Goal: Find specific page/section: Find specific page/section

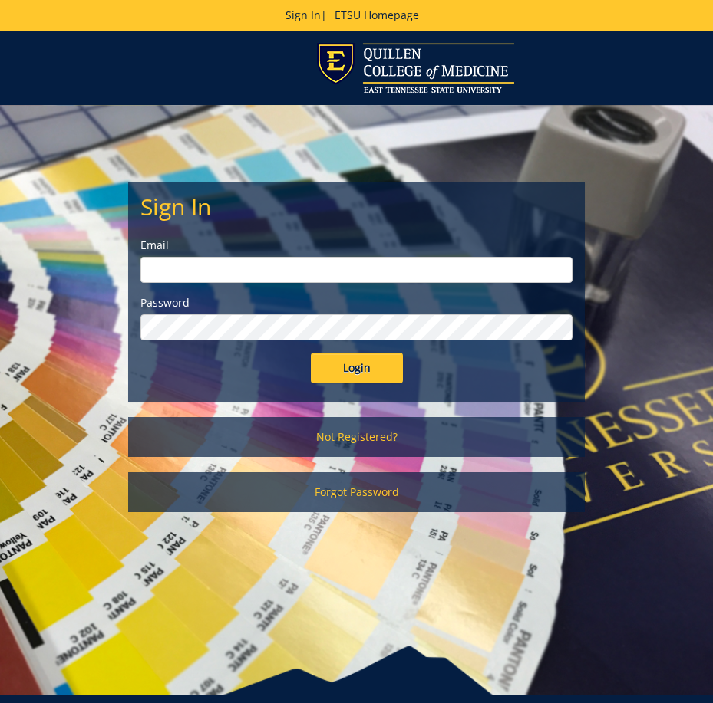
type input "[EMAIL_ADDRESS][DOMAIN_NAME]"
click at [386, 364] on input "Login" at bounding box center [357, 368] width 92 height 31
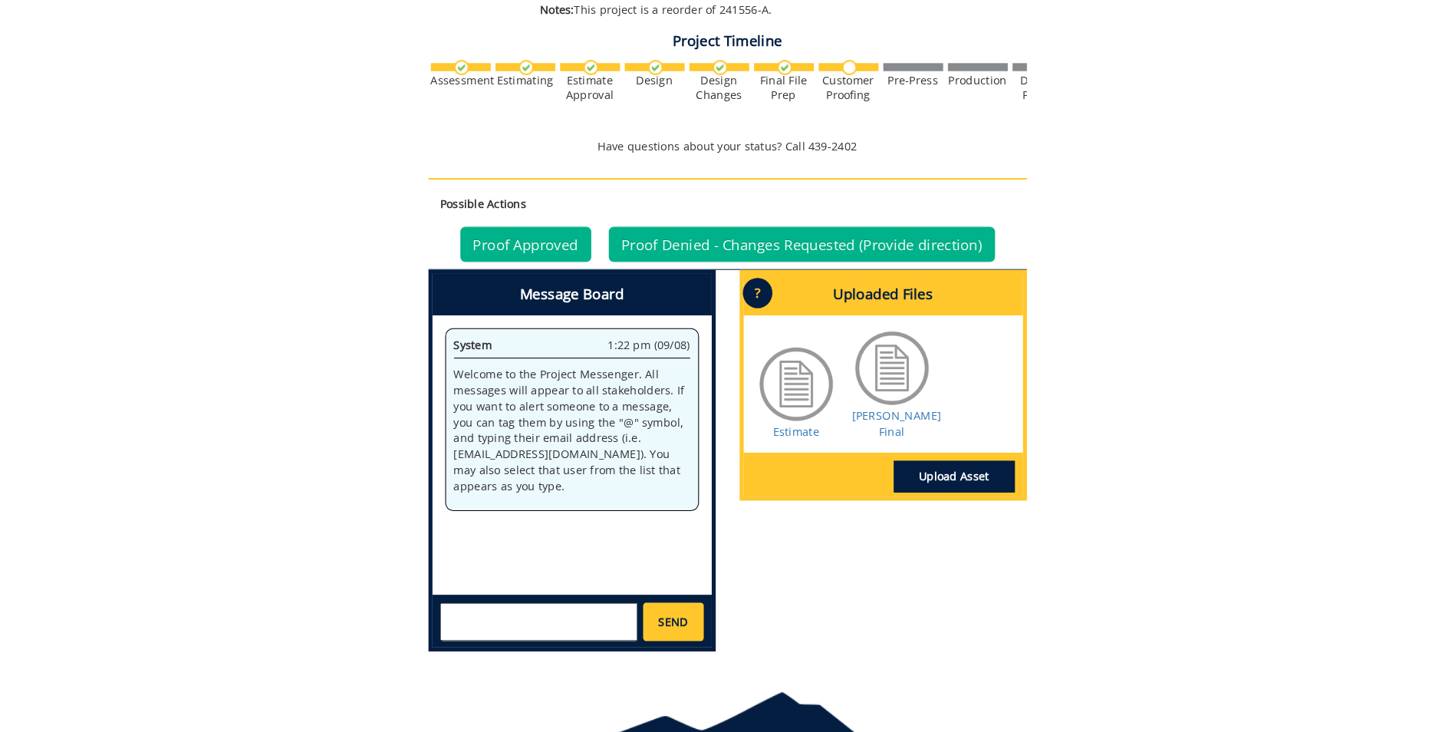
scroll to position [948, 0]
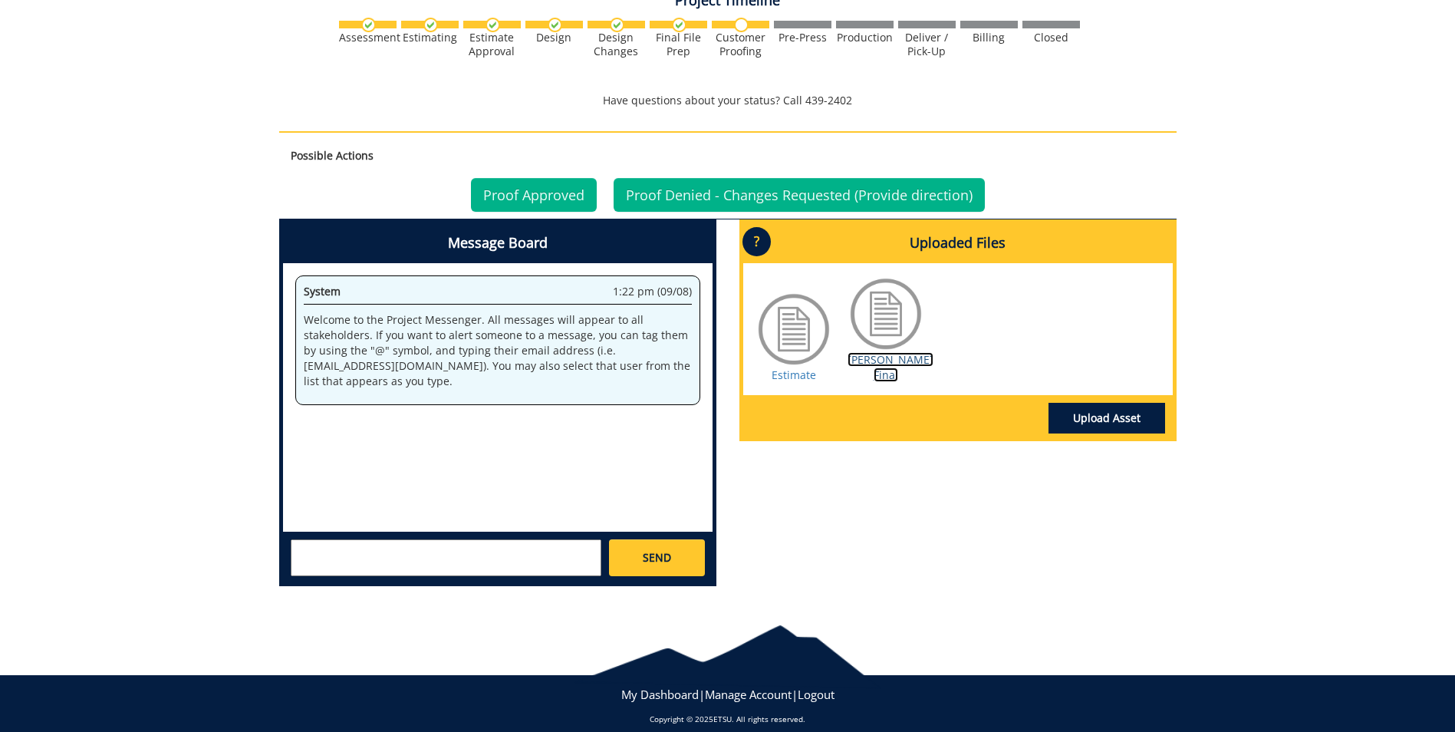
click at [712, 360] on link "Thompson BC Final" at bounding box center [891, 367] width 86 height 30
